Goal: Task Accomplishment & Management: Complete application form

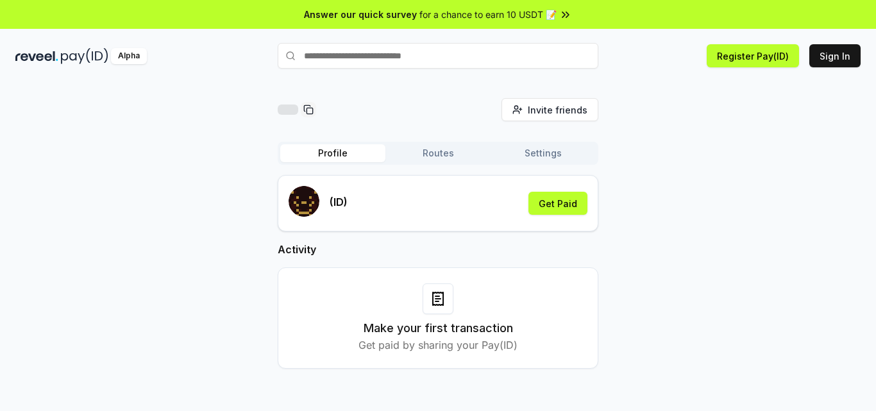
scroll to position [37, 0]
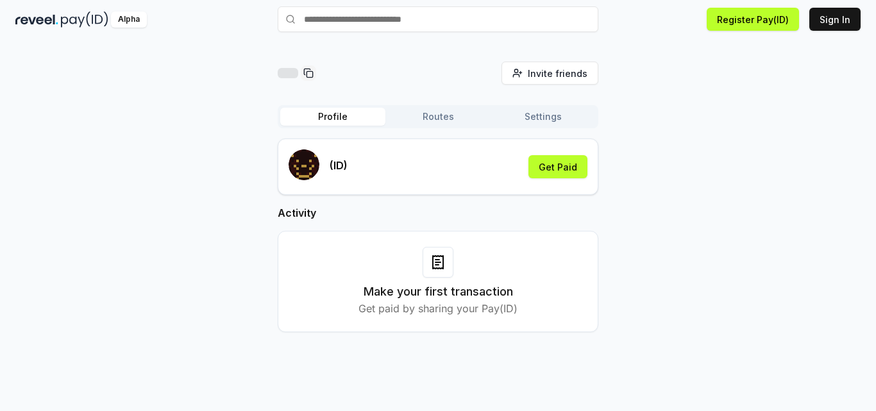
click at [433, 117] on button "Routes" at bounding box center [437, 117] width 105 height 18
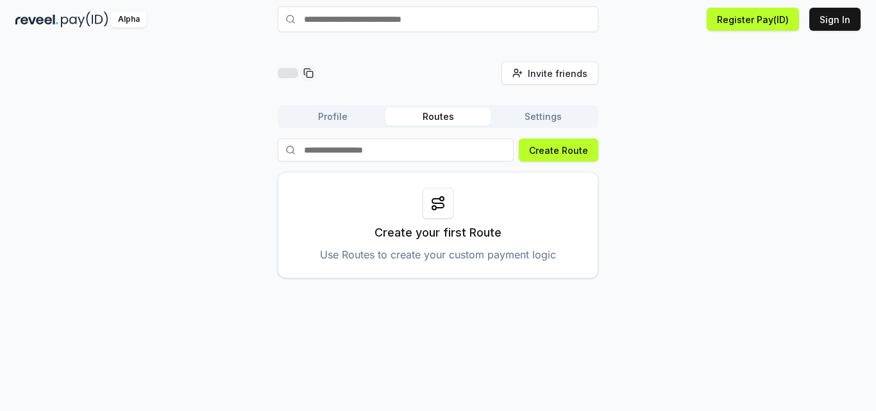
click at [340, 110] on button "Profile" at bounding box center [332, 117] width 105 height 18
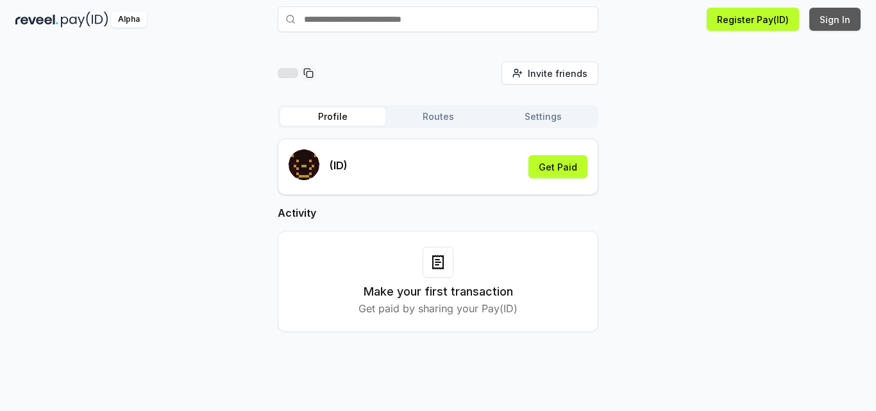
click at [846, 24] on button "Sign In" at bounding box center [834, 19] width 51 height 23
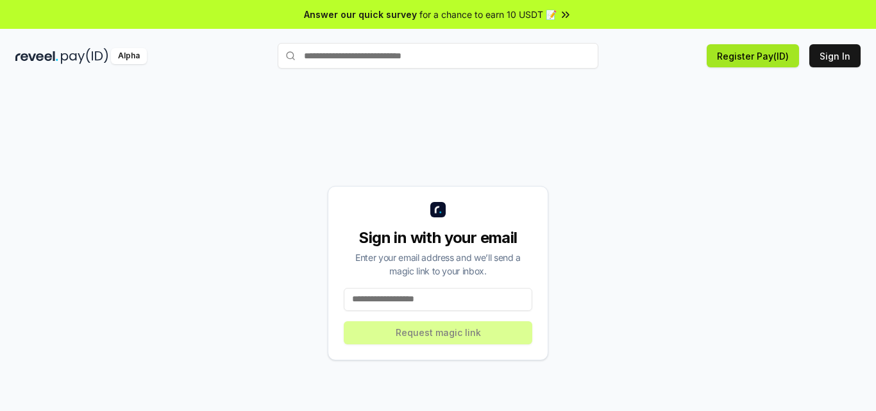
click at [778, 51] on button "Register Pay(ID)" at bounding box center [753, 55] width 92 height 23
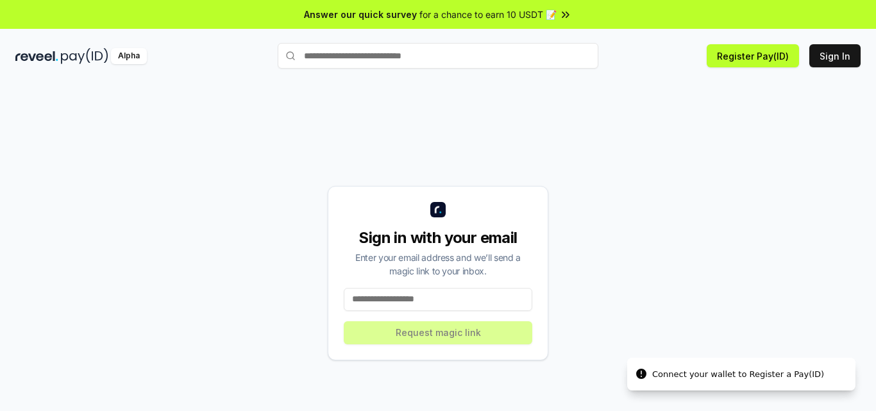
click at [504, 303] on input at bounding box center [438, 299] width 188 height 23
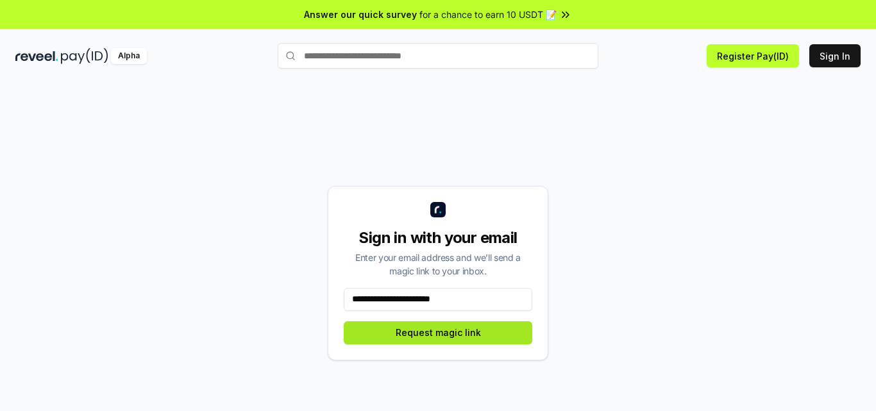
type input "**********"
click at [448, 333] on button "Request magic link" at bounding box center [438, 332] width 188 height 23
